Goal: Information Seeking & Learning: Find specific fact

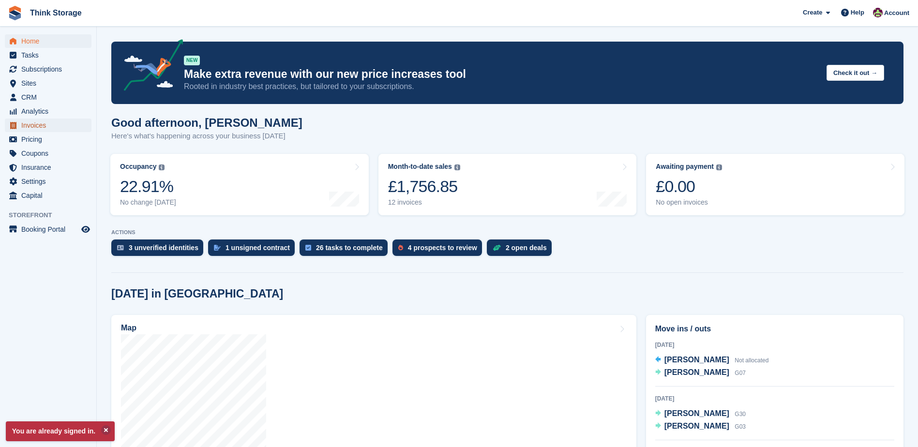
click at [48, 126] on span "Invoices" at bounding box center [50, 126] width 58 height 14
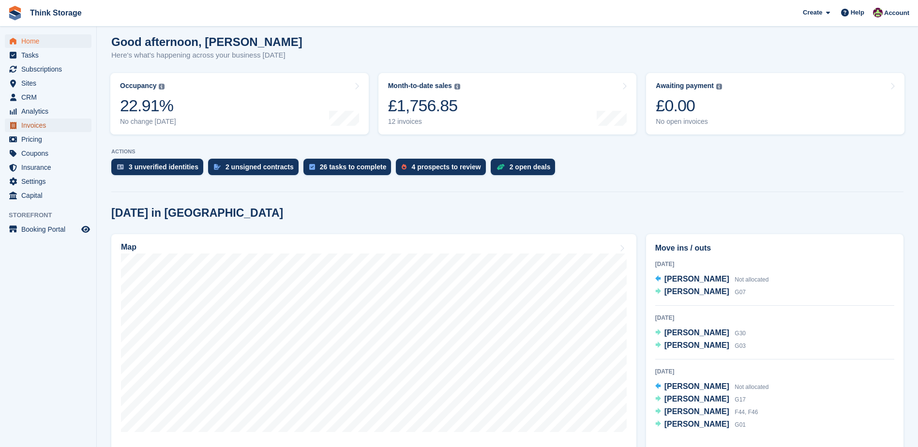
click at [43, 122] on span "Invoices" at bounding box center [50, 126] width 58 height 14
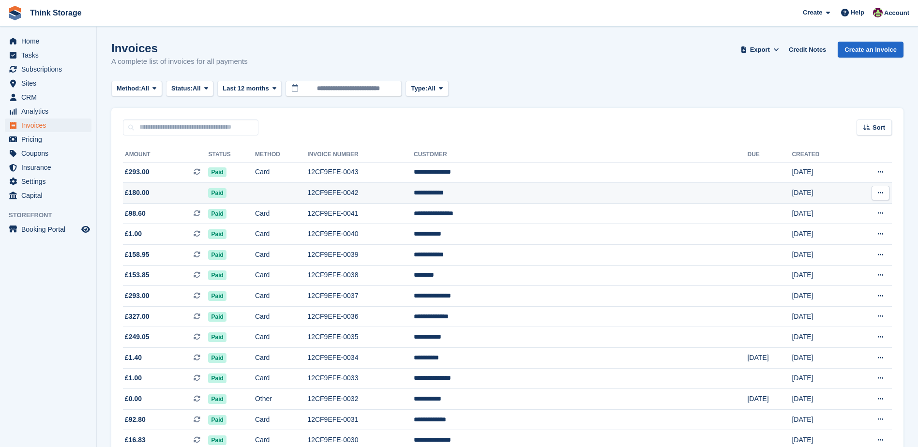
click at [414, 193] on td "12CF9EFE-0042" at bounding box center [360, 193] width 106 height 21
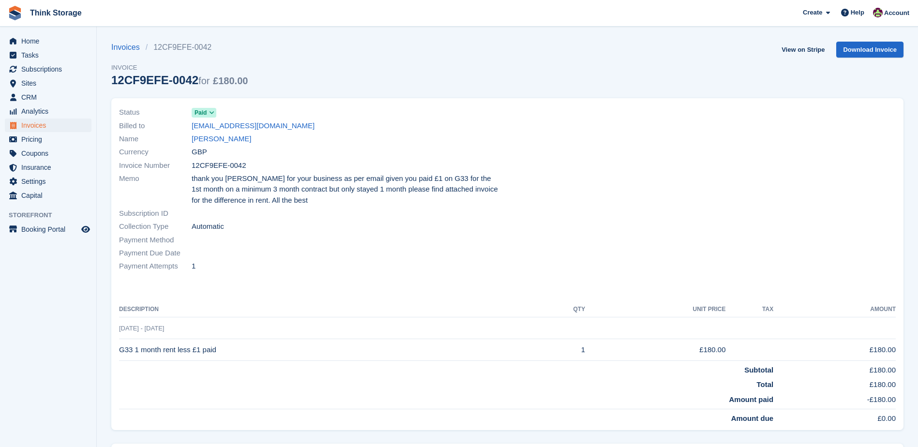
drag, startPoint x: 243, startPoint y: 166, endPoint x: 193, endPoint y: 170, distance: 50.0
click at [193, 170] on div "Invoice Number 12CF9EFE-0042" at bounding box center [310, 165] width 383 height 13
copy span "12CF9EFE-0042"
drag, startPoint x: 219, startPoint y: 351, endPoint x: 119, endPoint y: 348, distance: 100.2
click at [119, 348] on td "G33 1 month rent less £1 paid" at bounding box center [326, 350] width 415 height 22
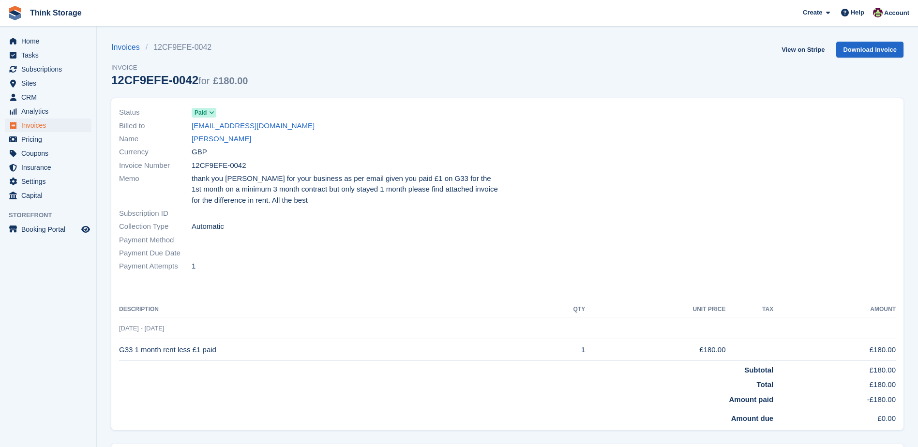
copy td "G33 1 month rent less £1 paid"
click at [118, 49] on link "Invoices" at bounding box center [128, 48] width 34 height 12
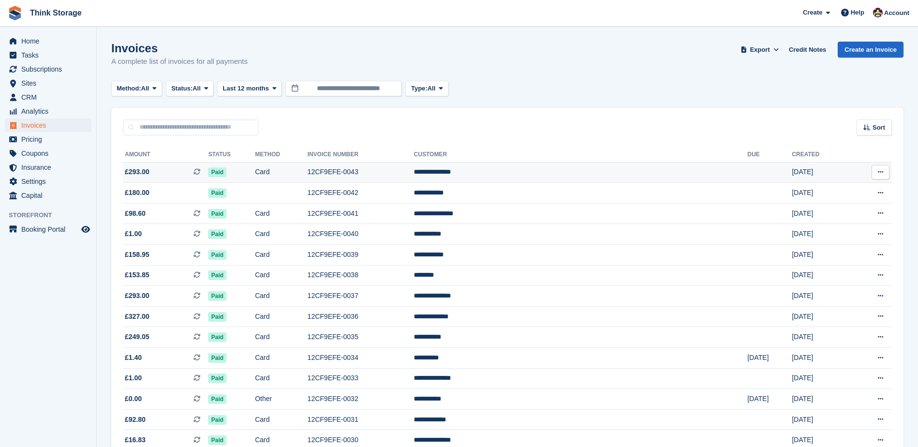
click at [414, 173] on td "12CF9EFE-0043" at bounding box center [360, 172] width 106 height 21
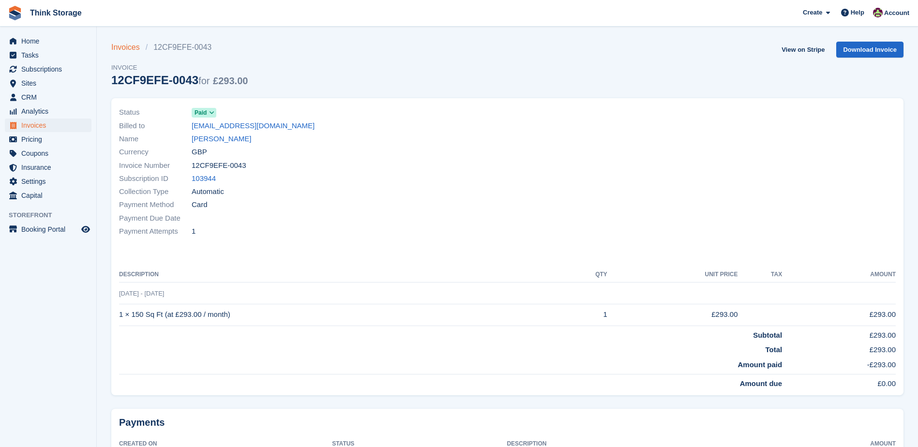
click at [129, 46] on link "Invoices" at bounding box center [128, 48] width 34 height 12
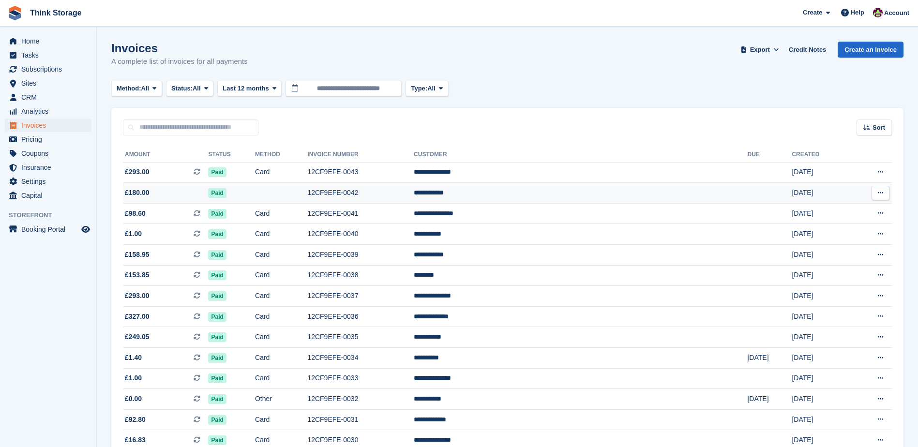
click at [414, 194] on td "12CF9EFE-0042" at bounding box center [360, 193] width 106 height 21
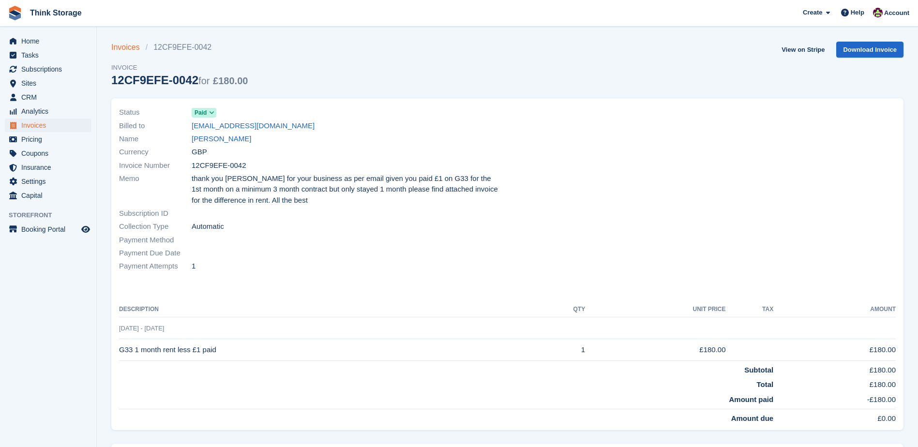
click at [127, 48] on link "Invoices" at bounding box center [128, 48] width 34 height 12
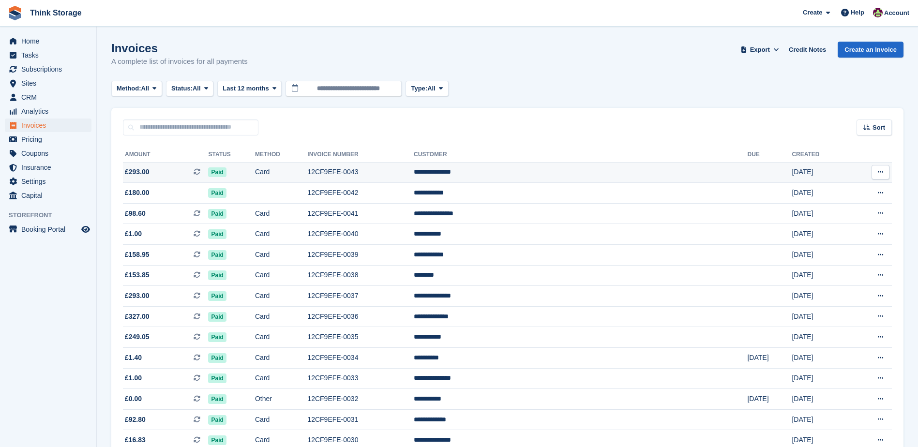
click at [414, 171] on td "12CF9EFE-0043" at bounding box center [360, 172] width 106 height 21
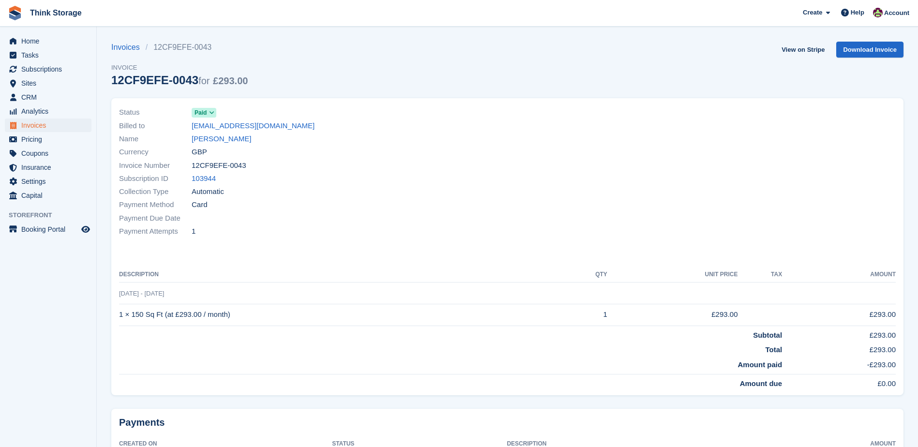
drag, startPoint x: 242, startPoint y: 166, endPoint x: 192, endPoint y: 170, distance: 50.5
click at [192, 170] on div "Invoice Number 12CF9EFE-0043" at bounding box center [310, 165] width 383 height 13
copy span "12CF9EFE-0043"
drag, startPoint x: 227, startPoint y: 316, endPoint x: 123, endPoint y: 311, distance: 104.6
click at [123, 311] on td "1 × 150 Sq Ft (at £293.00 / month)" at bounding box center [339, 315] width 441 height 22
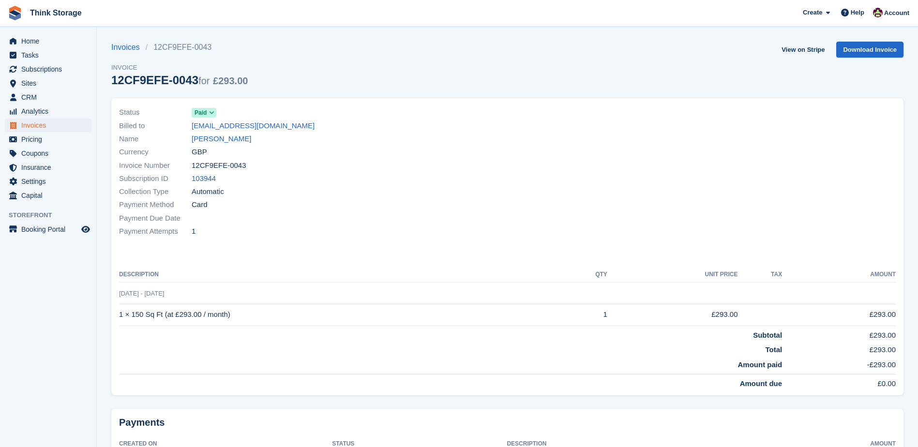
click at [120, 314] on td "1 × 150 Sq Ft (at £293.00 / month)" at bounding box center [339, 315] width 441 height 22
copy td "1 × 150 Sq Ft (at £293.00 / month)"
click at [42, 124] on span "Invoices" at bounding box center [50, 126] width 58 height 14
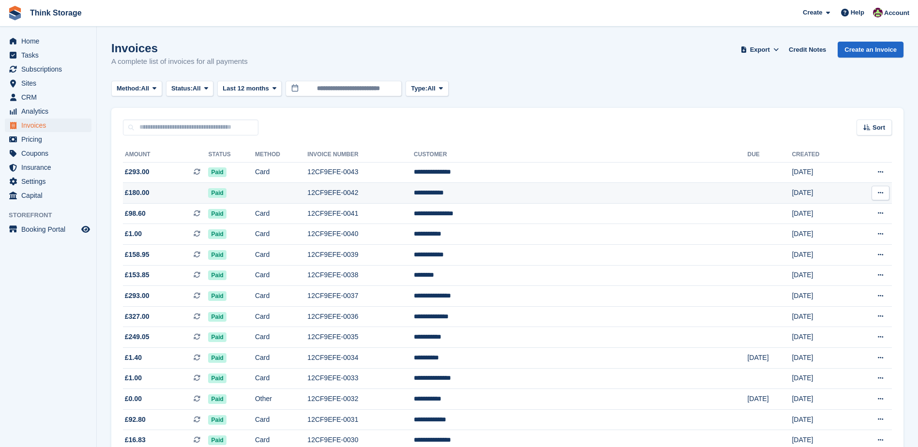
click at [879, 193] on icon at bounding box center [880, 193] width 5 height 6
click at [397, 194] on td "12CF9EFE-0042" at bounding box center [360, 193] width 106 height 21
